Goal: Check status: Check status

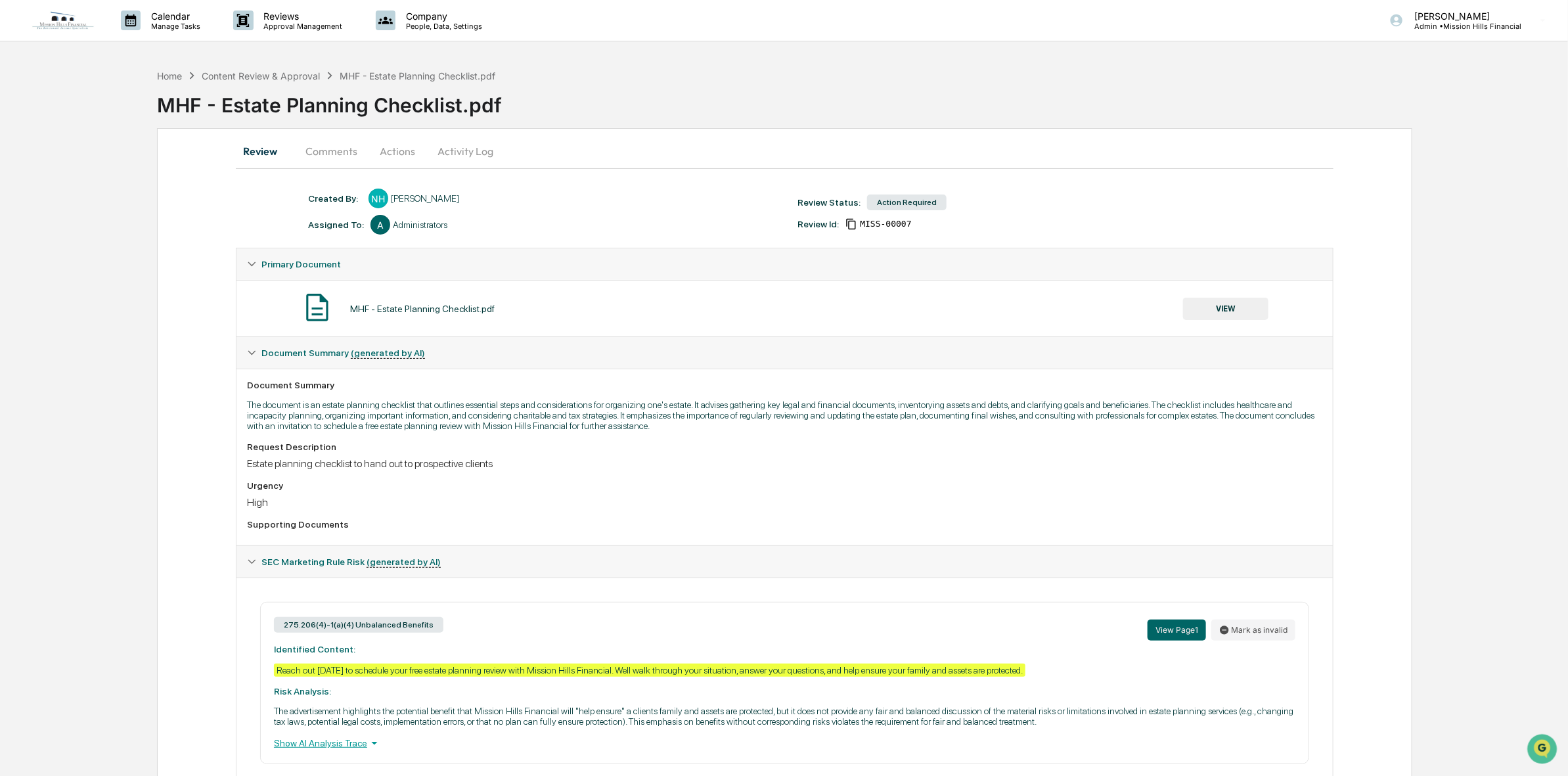
scroll to position [61, 0]
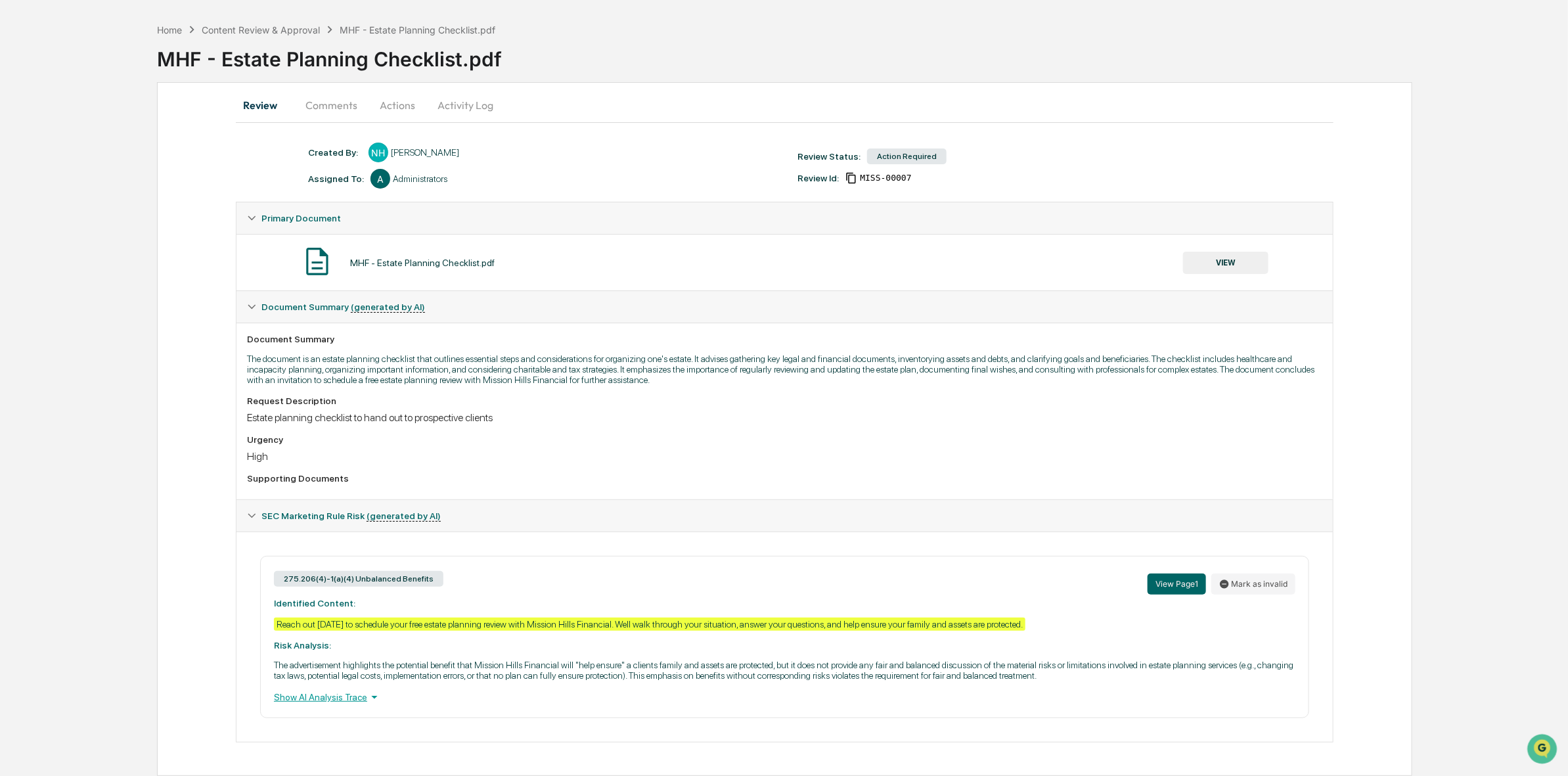
click at [1239, 251] on button "VIEW" at bounding box center [1225, 262] width 86 height 22
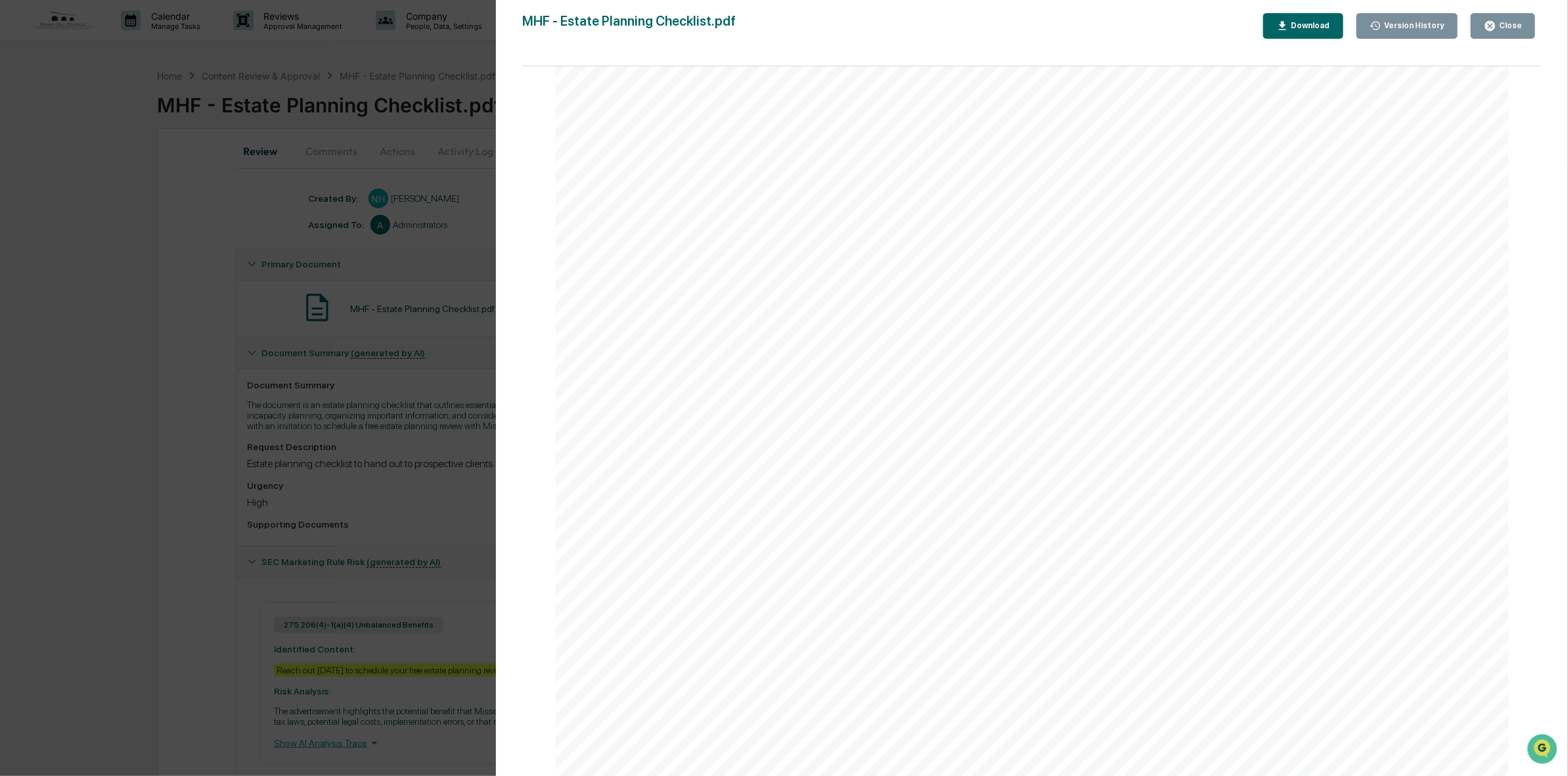
scroll to position [903, 0]
